Goal: Find specific page/section: Find specific page/section

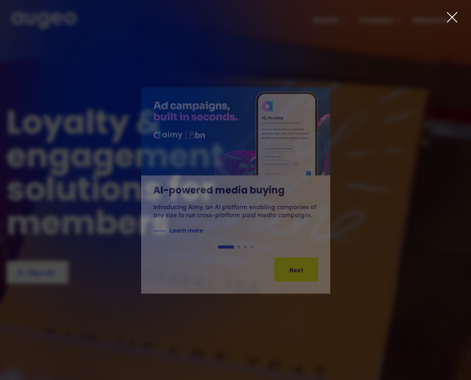
click at [448, 17] on icon at bounding box center [452, 17] width 12 height 12
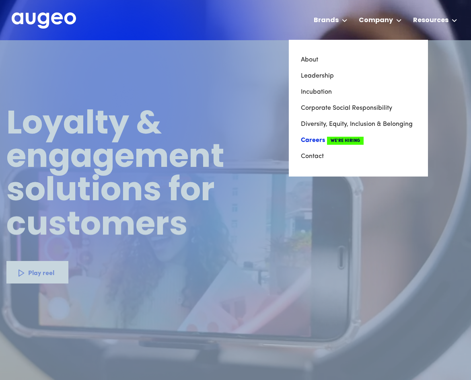
click at [320, 139] on link "Careers We're Hiring" at bounding box center [358, 140] width 115 height 16
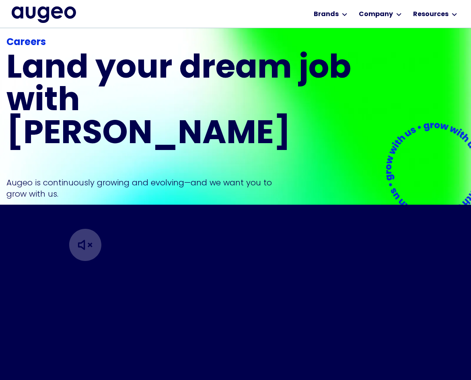
click at [48, 213] on img at bounding box center [85, 245] width 81 height 81
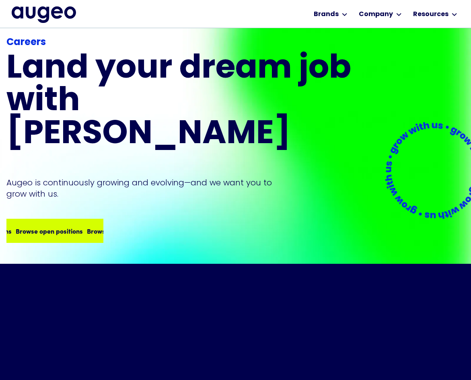
click at [87, 226] on div "Browse open positions" at bounding box center [120, 231] width 67 height 10
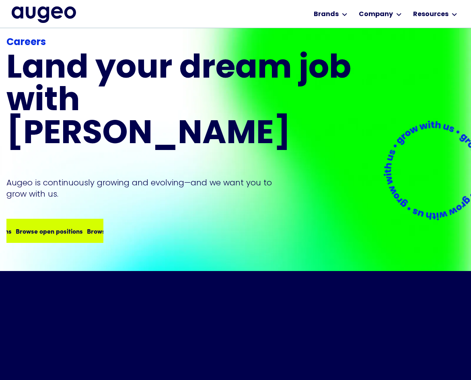
scroll to position [61, 0]
